Goal: Find specific page/section: Find specific page/section

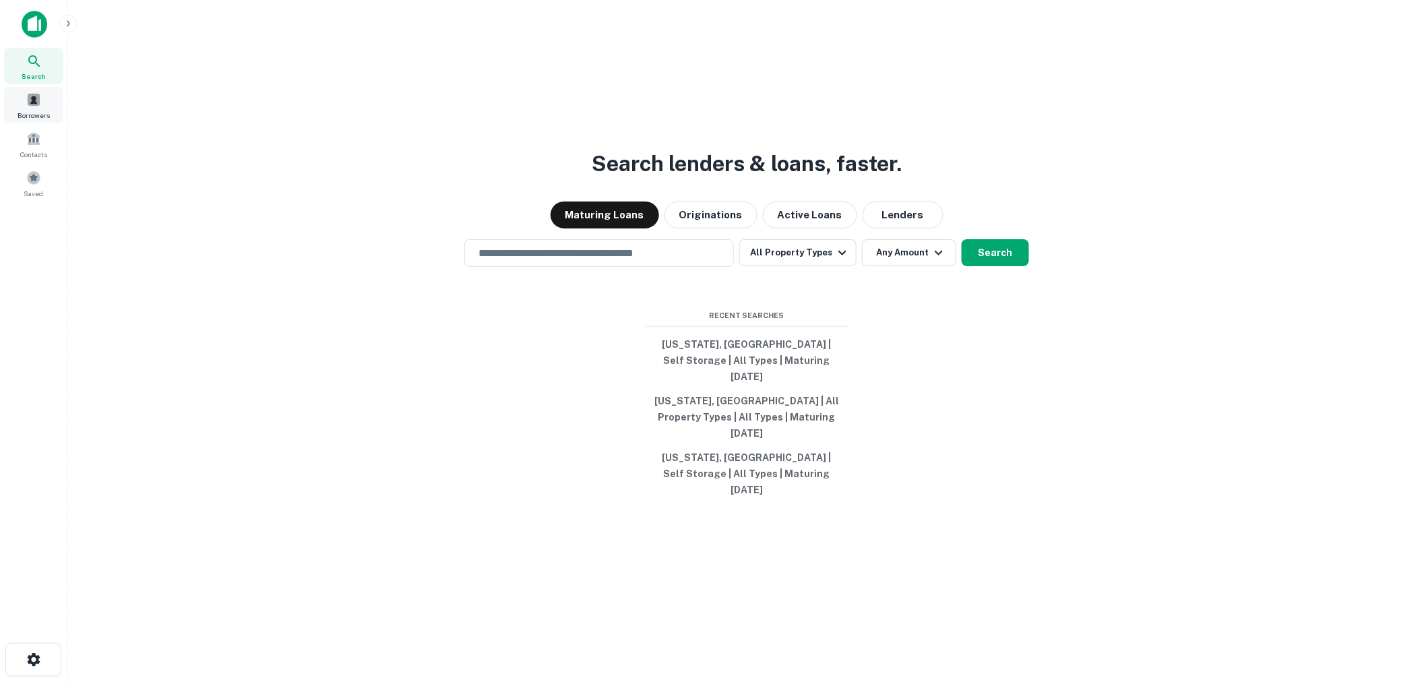
click at [30, 112] on span "Borrowers" at bounding box center [34, 115] width 32 height 11
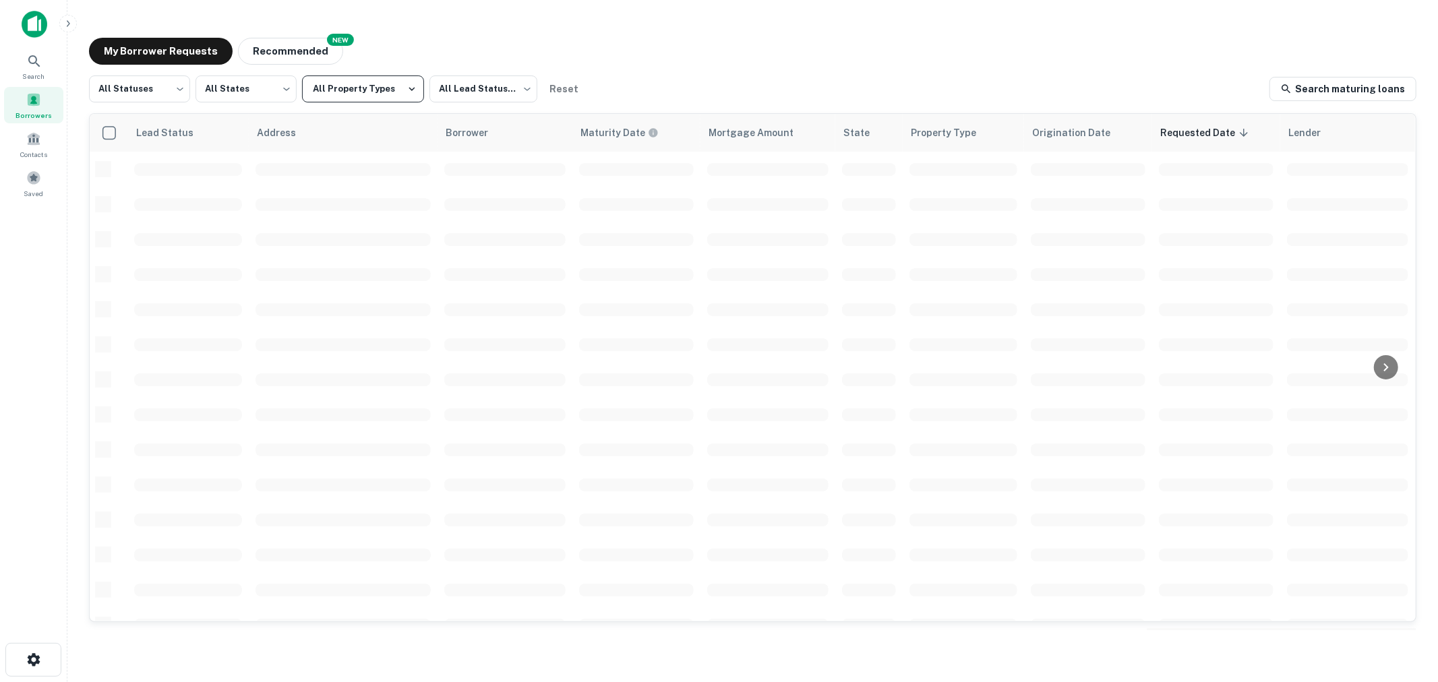
click at [338, 90] on button "All Property Types" at bounding box center [363, 88] width 122 height 27
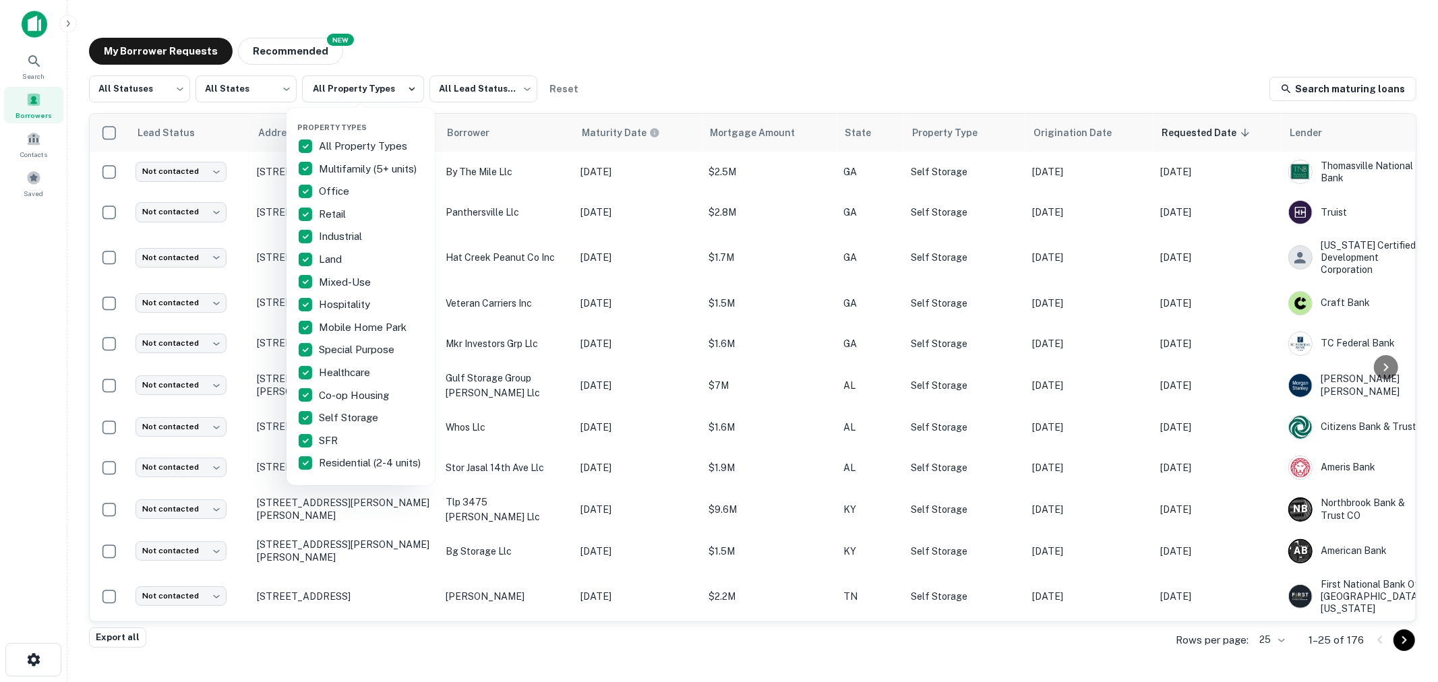
click at [365, 137] on div "All Property Types" at bounding box center [360, 146] width 127 height 23
click at [348, 410] on p "Self Storage" at bounding box center [350, 418] width 62 height 16
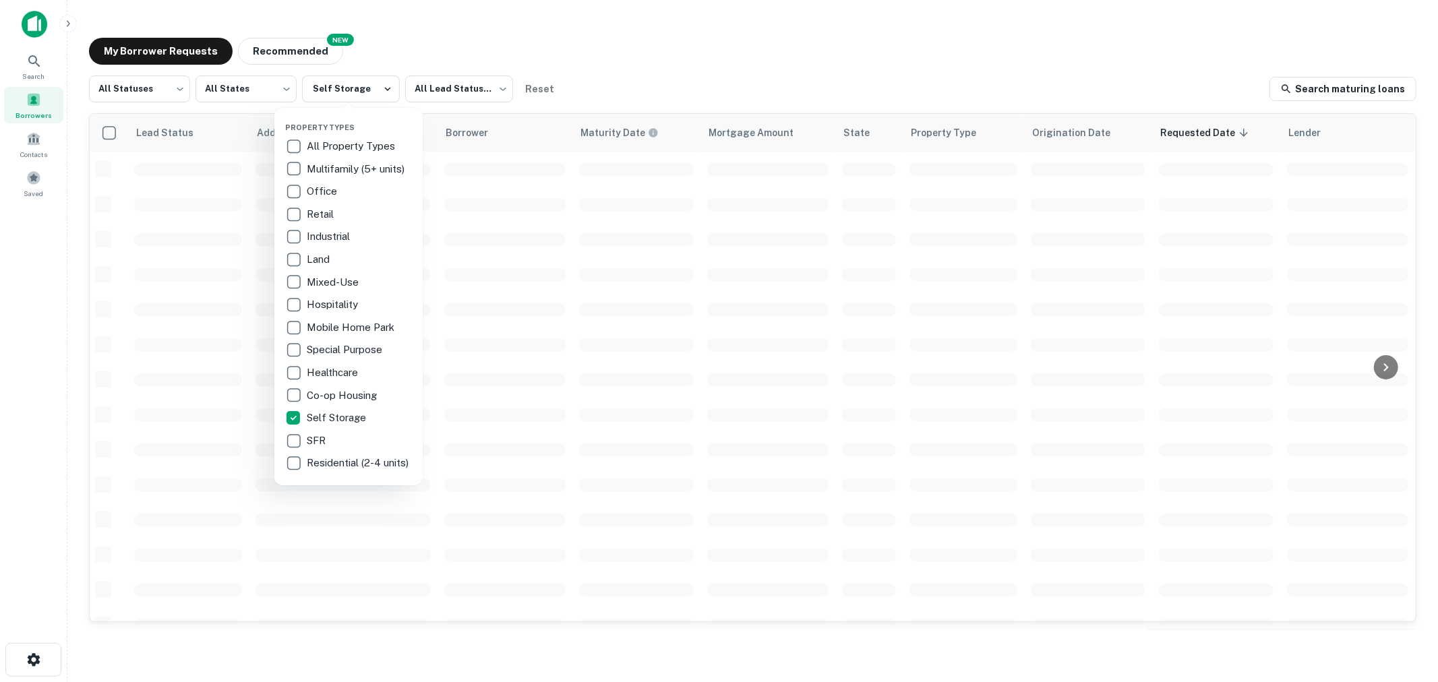
click at [589, 55] on div at bounding box center [719, 341] width 1438 height 682
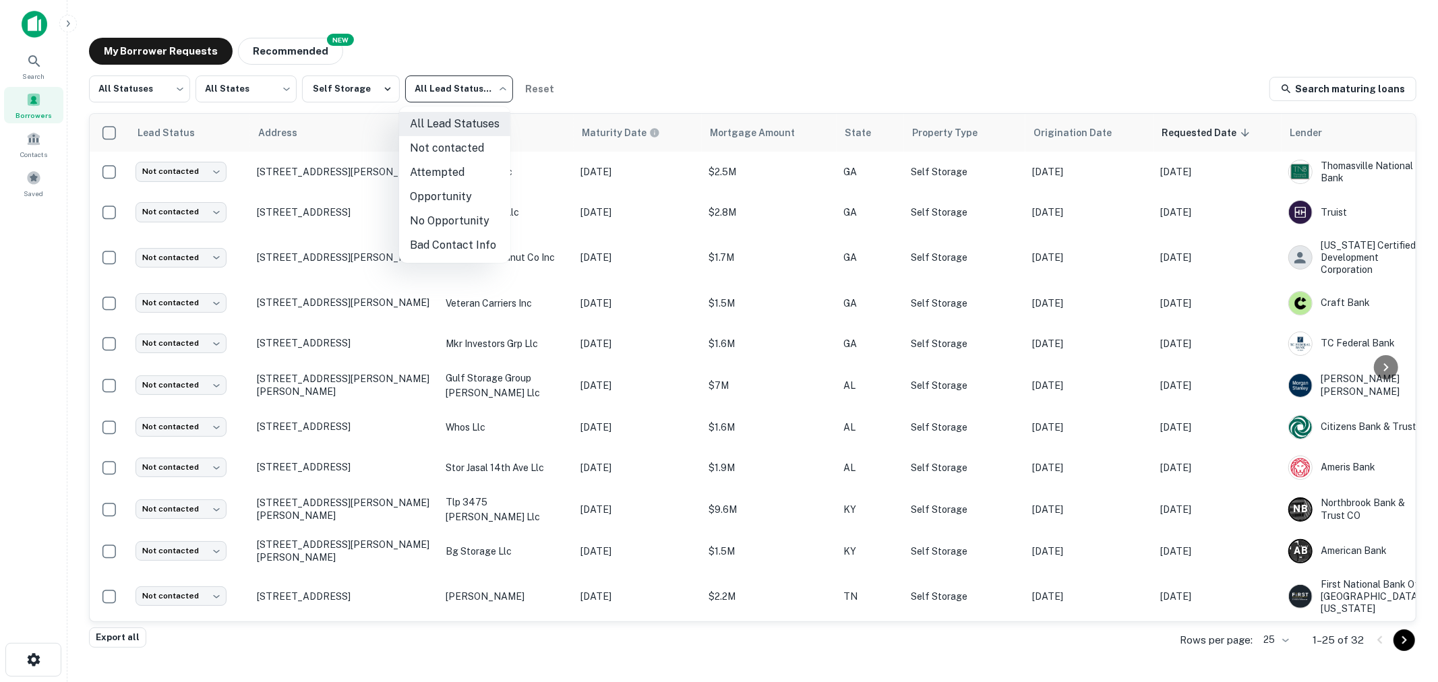
click at [447, 88] on body "Search Borrowers Contacts Saved My Borrower Requests NEW Recommended All Status…" at bounding box center [719, 341] width 1438 height 682
click at [456, 144] on li "Not contacted" at bounding box center [454, 148] width 111 height 24
type input "****"
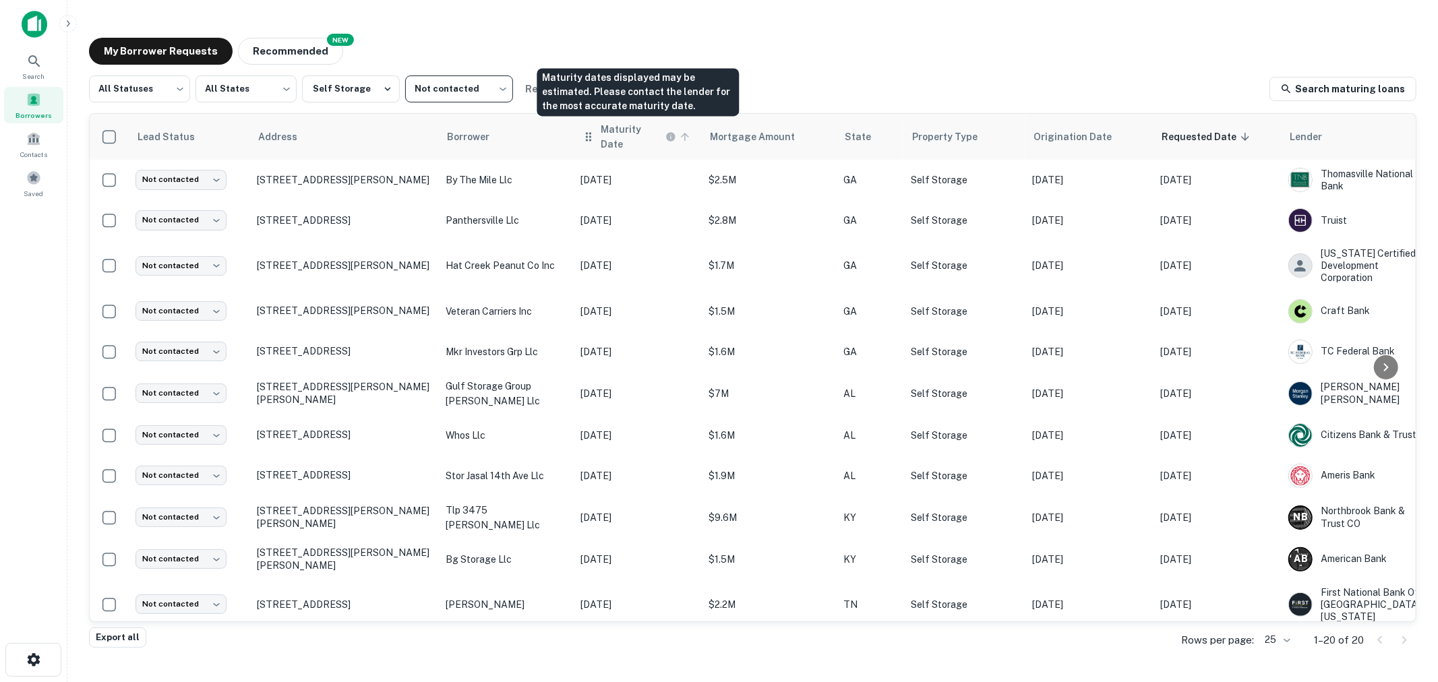
click at [612, 128] on h6 "Maturity Date" at bounding box center [632, 137] width 62 height 30
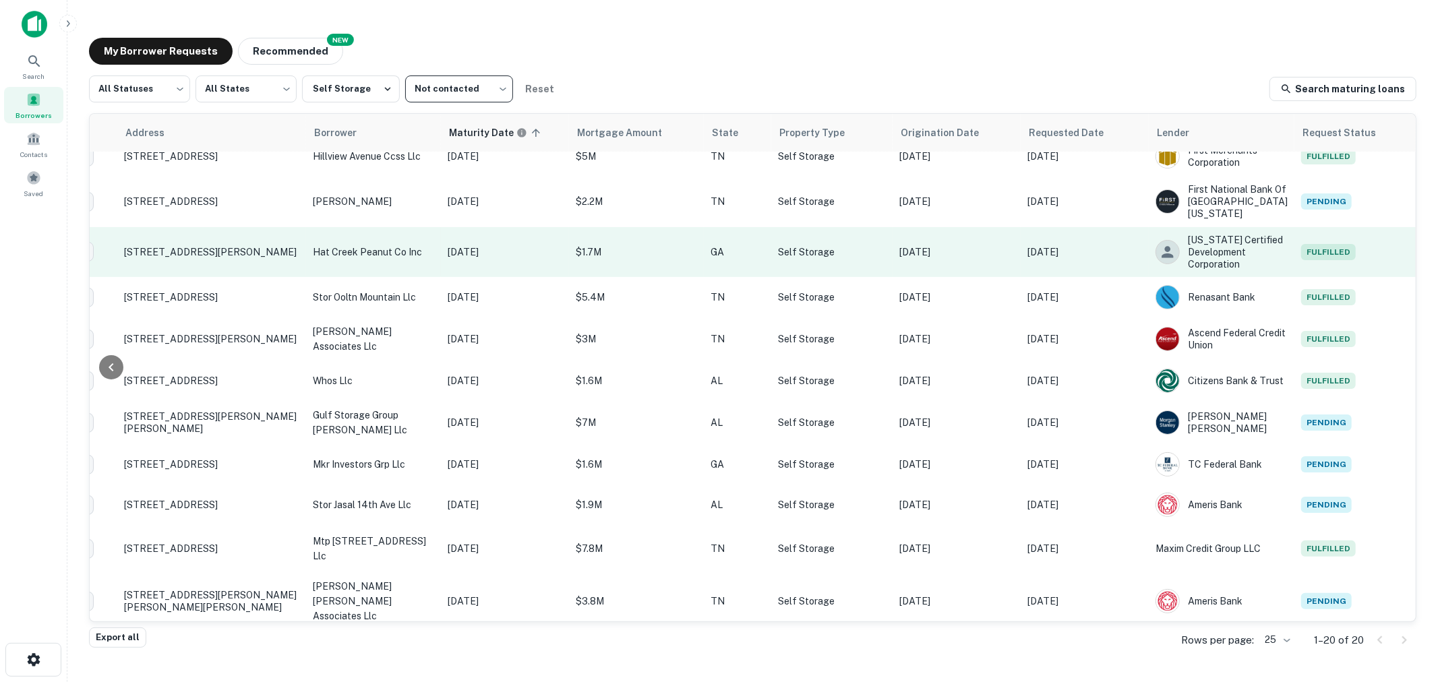
scroll to position [0, 133]
